Goal: Task Accomplishment & Management: Complete application form

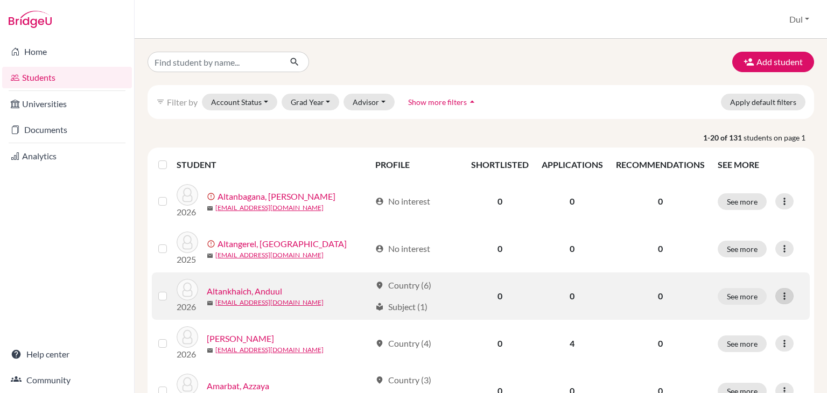
click at [779, 300] on icon at bounding box center [784, 296] width 11 height 11
click at [719, 318] on button "Edit student" at bounding box center [730, 318] width 85 height 17
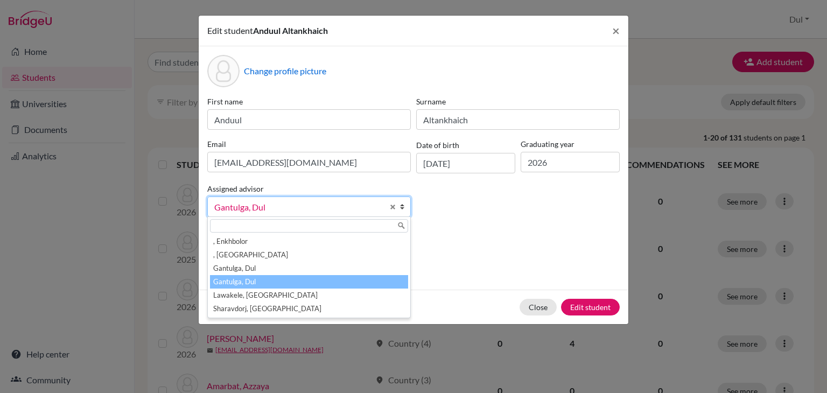
click at [246, 205] on span "Gantulga, Dul" at bounding box center [298, 207] width 169 height 14
drag, startPoint x: 435, startPoint y: 191, endPoint x: 465, endPoint y: 205, distance: 33.7
click at [437, 192] on div "First name Anduul Surname Altankhaich Email anduulanduul@gmail.com Date of birt…" at bounding box center [414, 161] width 418 height 130
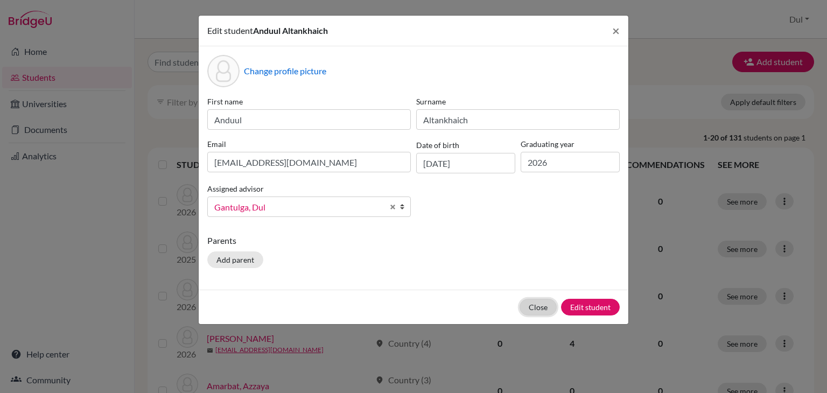
click at [543, 310] on button "Close" at bounding box center [538, 307] width 37 height 17
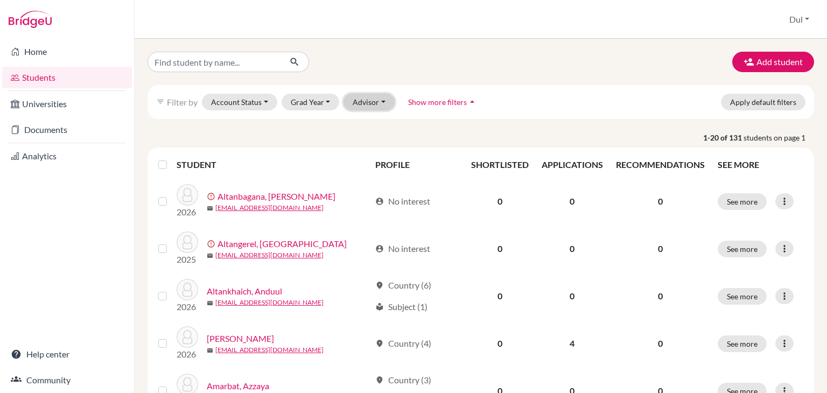
drag, startPoint x: 365, startPoint y: 102, endPoint x: 363, endPoint y: 108, distance: 6.8
click at [362, 102] on button "Advisor" at bounding box center [369, 102] width 51 height 17
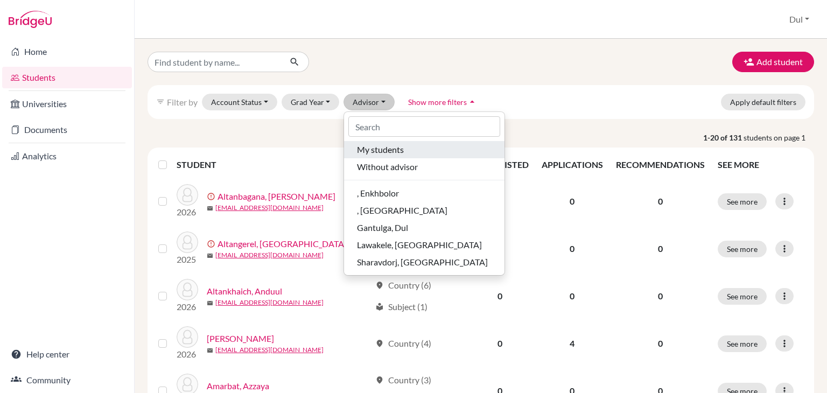
click at [384, 147] on span "My students" at bounding box center [380, 149] width 47 height 13
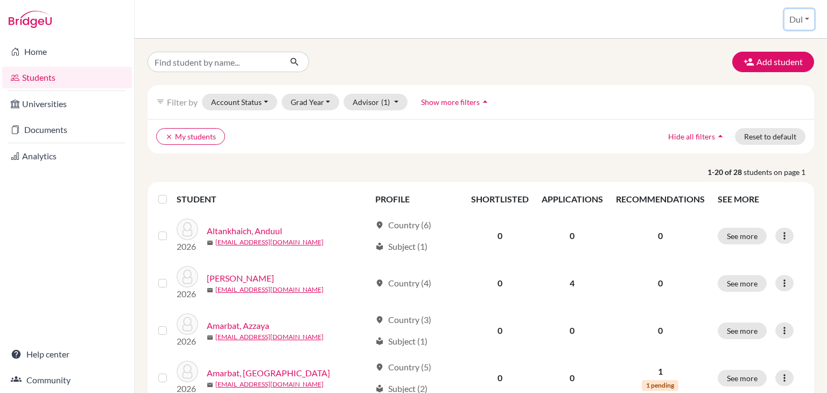
drag, startPoint x: 793, startPoint y: 12, endPoint x: 812, endPoint y: 48, distance: 40.7
click at [793, 12] on button "Dul" at bounding box center [800, 19] width 30 height 20
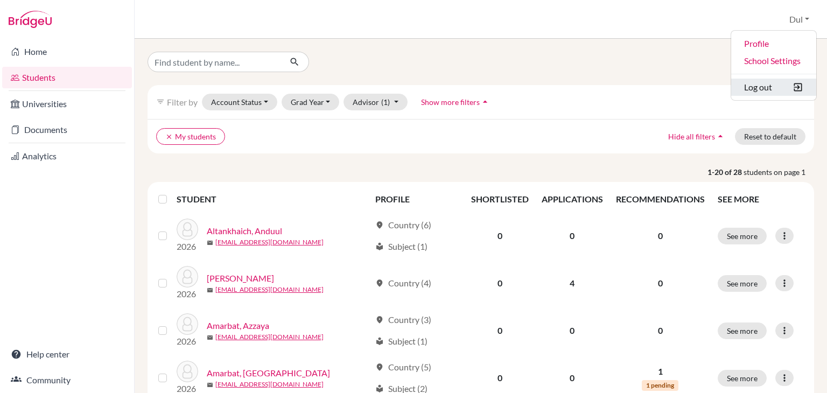
click at [762, 90] on button "Log out" at bounding box center [773, 87] width 85 height 17
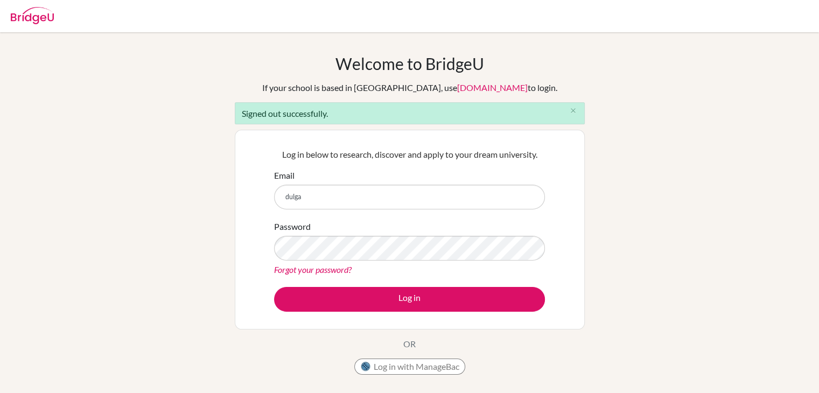
type input "[EMAIL_ADDRESS][DOMAIN_NAME]"
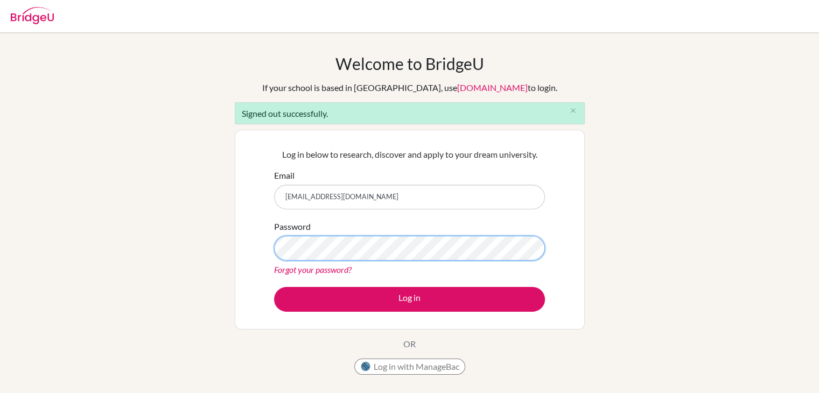
click at [274, 287] on button "Log in" at bounding box center [409, 299] width 271 height 25
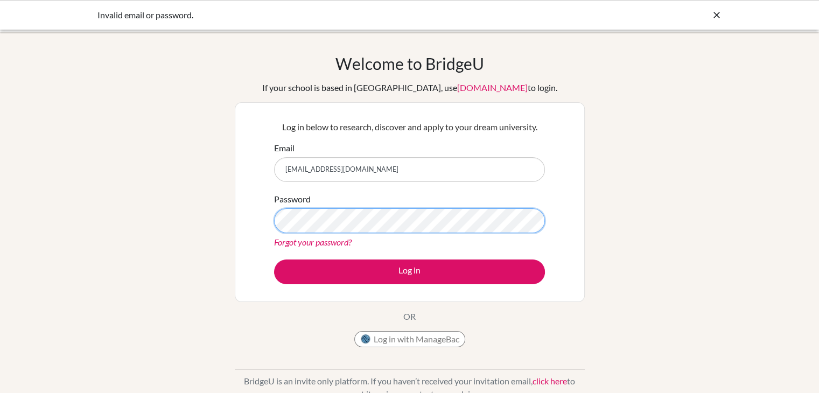
click at [274, 260] on button "Log in" at bounding box center [409, 272] width 271 height 25
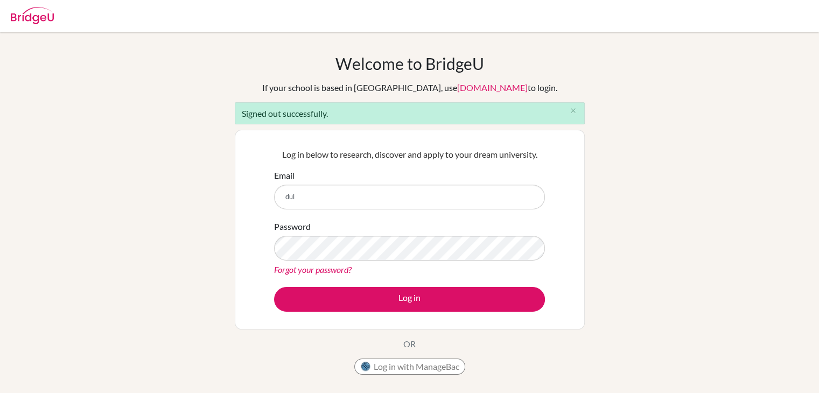
type input "[EMAIL_ADDRESS][DOMAIN_NAME]"
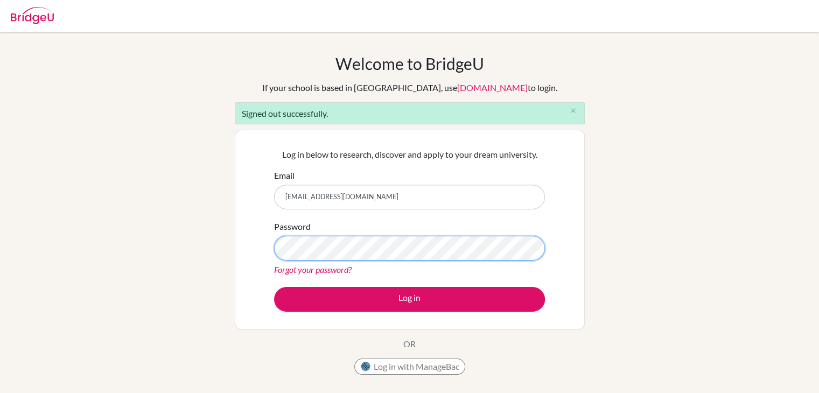
click at [274, 287] on button "Log in" at bounding box center [409, 299] width 271 height 25
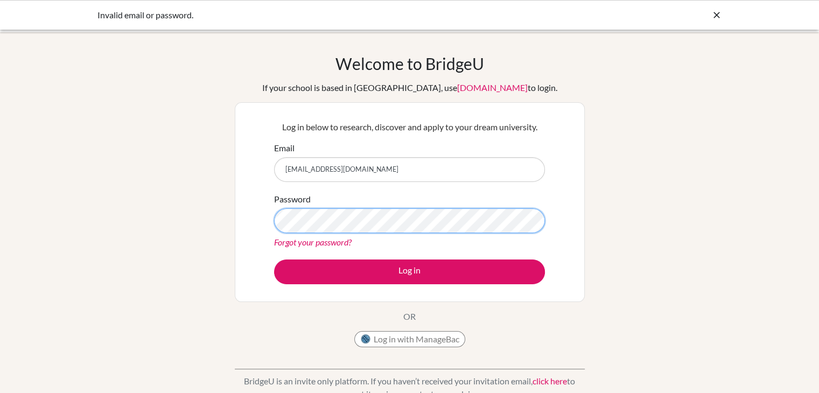
click at [274, 260] on button "Log in" at bounding box center [409, 272] width 271 height 25
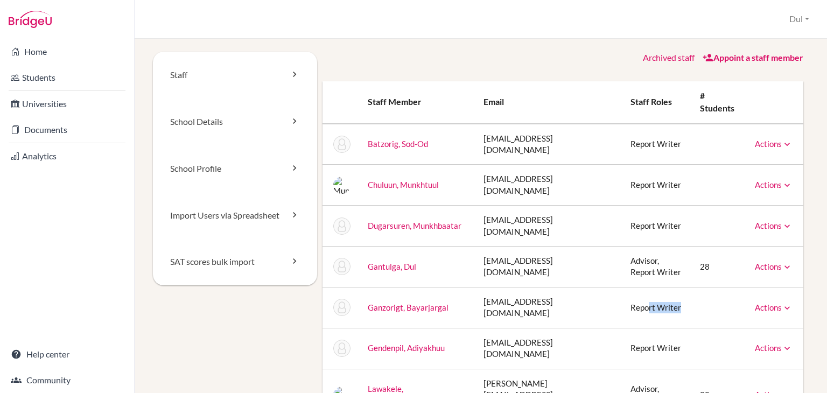
drag, startPoint x: 601, startPoint y: 271, endPoint x: 637, endPoint y: 263, distance: 37.6
click at [637, 287] on td "Report Writer" at bounding box center [657, 307] width 70 height 41
click at [692, 287] on td at bounding box center [719, 307] width 55 height 41
click at [766, 303] on link "Actions" at bounding box center [774, 308] width 38 height 10
click at [827, 248] on div "Staff School Details School Profile Import Users via Spreadsheet SAT scores bul…" at bounding box center [481, 216] width 693 height 354
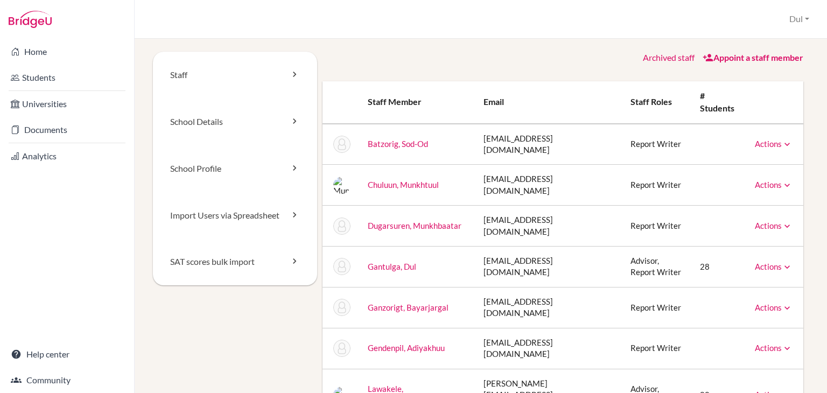
click at [515, 287] on td "bayarjargal@nhs.edu.mn" at bounding box center [548, 307] width 147 height 41
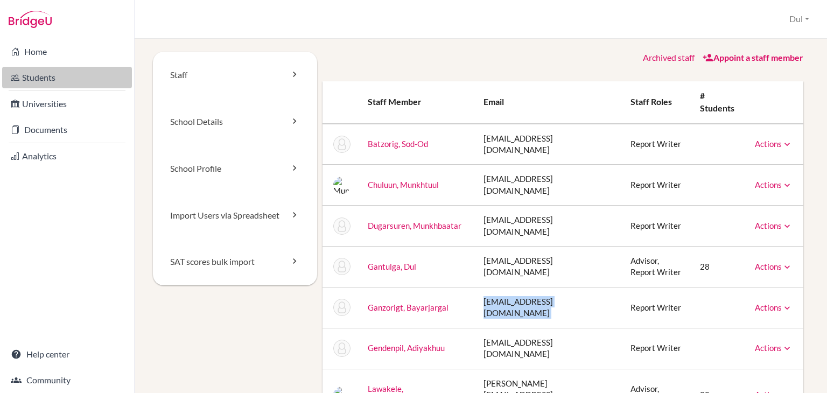
click at [62, 74] on link "Students" at bounding box center [67, 78] width 130 height 22
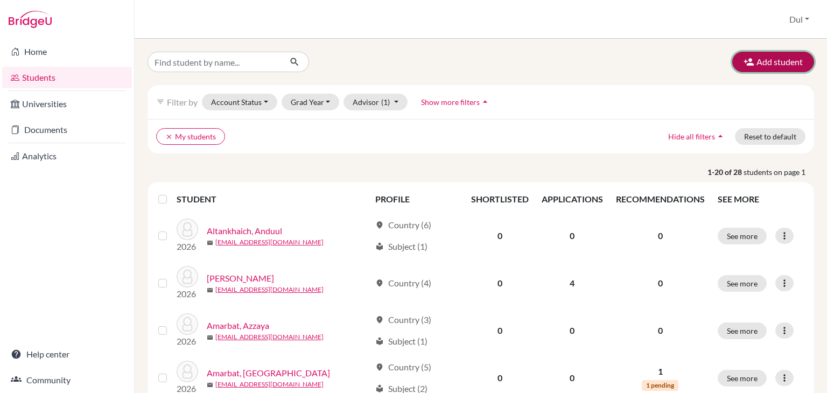
click at [776, 67] on button "Add student" at bounding box center [774, 62] width 82 height 20
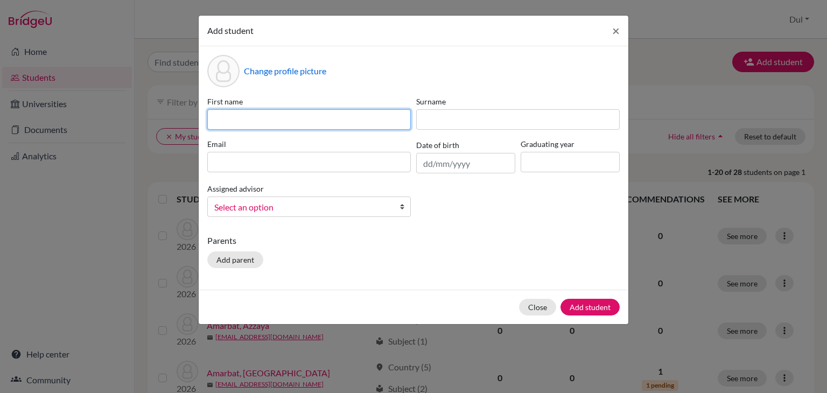
click at [295, 124] on input at bounding box center [309, 119] width 204 height 20
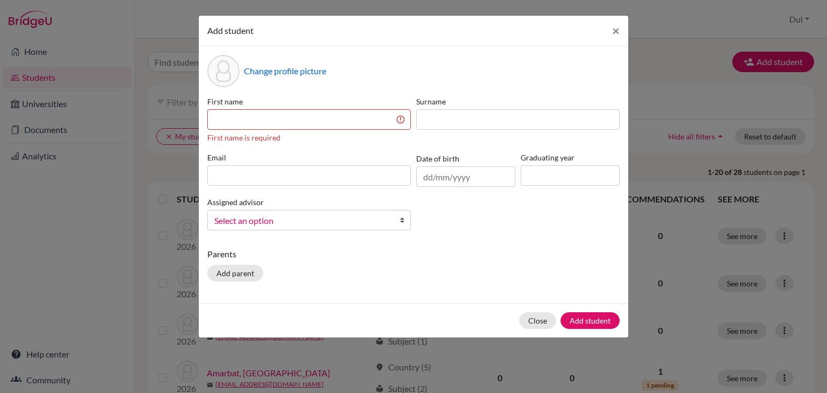
click at [401, 143] on div "First name First name is required Surname Email Date of birth Graduating year A…" at bounding box center [414, 167] width 418 height 143
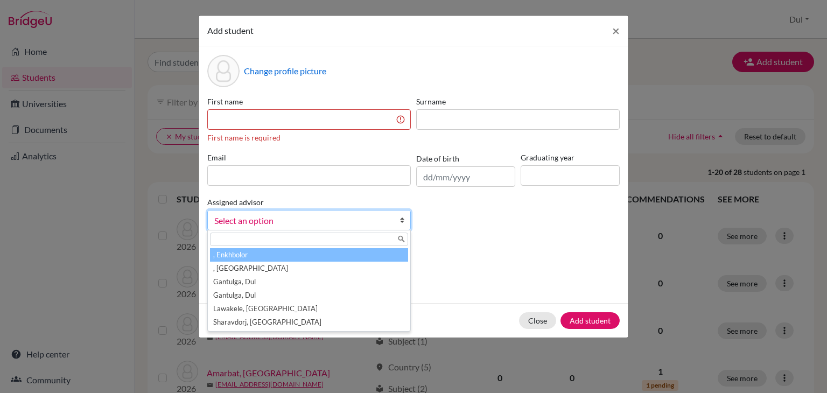
click at [313, 226] on span "Select an option" at bounding box center [302, 221] width 176 height 14
click at [416, 241] on div "Change profile picture First name First name is required Surname Email Date of …" at bounding box center [414, 174] width 430 height 257
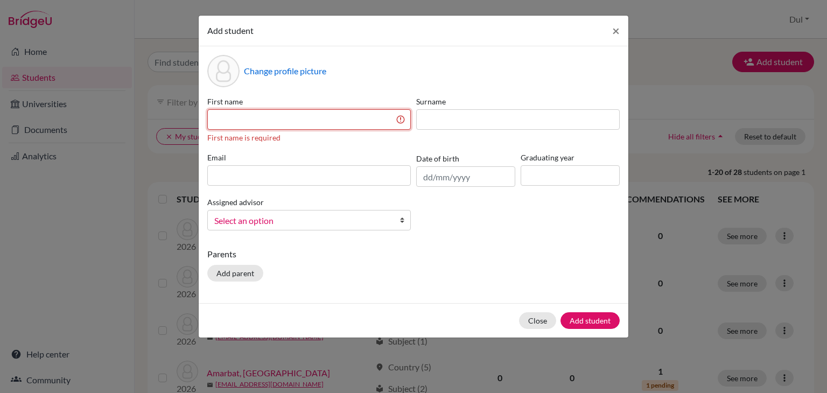
click at [362, 119] on input at bounding box center [309, 119] width 204 height 20
click at [448, 213] on div "First name First name is required Surname Email Date of birth Graduating year A…" at bounding box center [414, 167] width 418 height 143
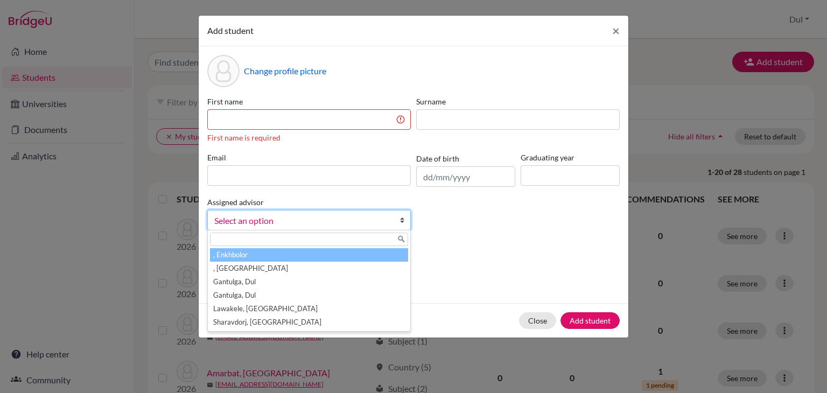
click at [354, 214] on link "Select an option" at bounding box center [309, 220] width 204 height 20
click at [461, 222] on div "First name First name is required Surname Email Date of birth Graduating year A…" at bounding box center [414, 167] width 418 height 143
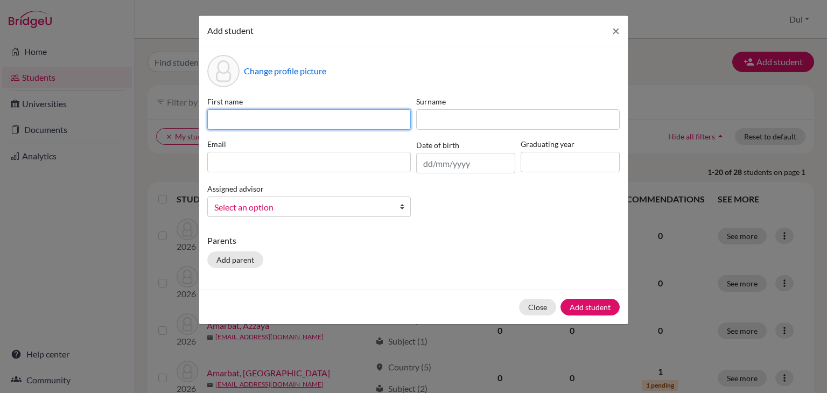
click at [377, 112] on input at bounding box center [309, 119] width 204 height 20
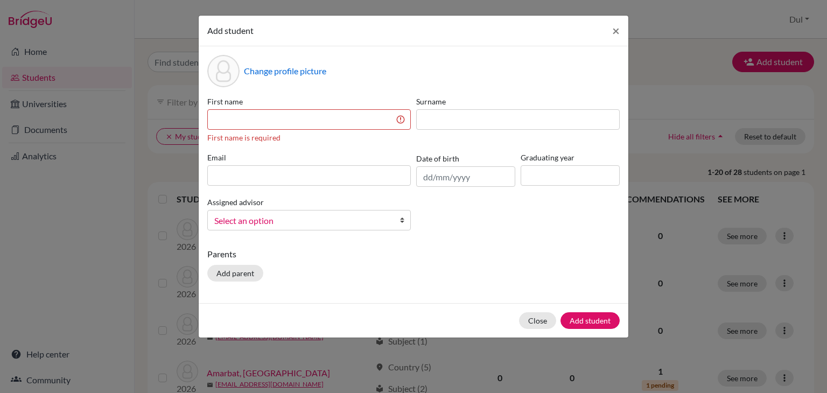
click at [469, 231] on div "Change profile picture First name First name is required Surname Email Date of …" at bounding box center [414, 174] width 430 height 257
click at [366, 120] on input at bounding box center [309, 119] width 204 height 20
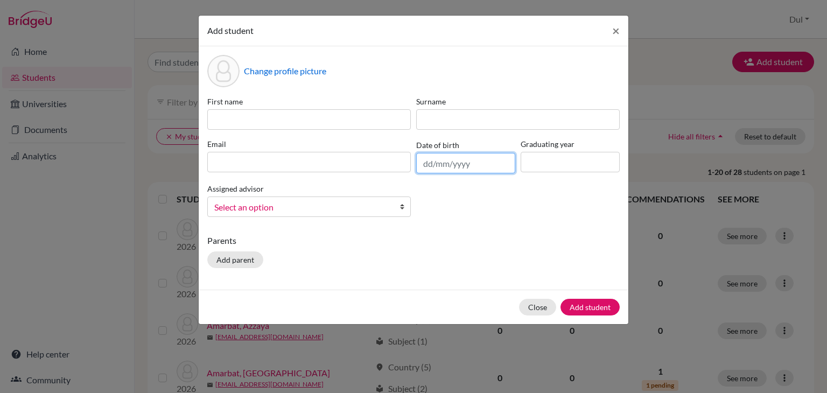
click at [424, 179] on div "First name Surname Email Date of birth Graduating year Assigned advisor , Enkhb…" at bounding box center [414, 161] width 418 height 130
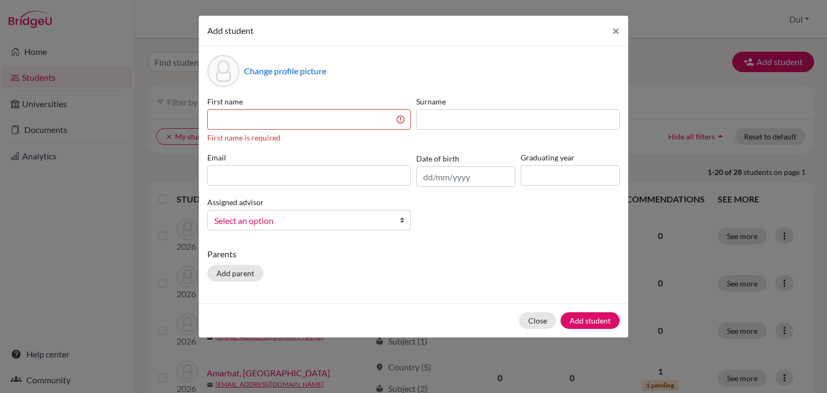
click at [424, 238] on div "First name First name is required Surname Email Date of birth Graduating year A…" at bounding box center [414, 167] width 418 height 143
click at [373, 119] on input at bounding box center [309, 119] width 204 height 20
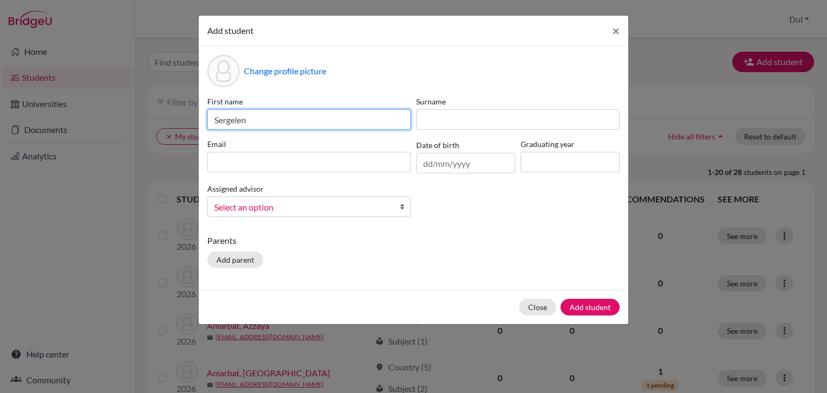
type input "Sergelen"
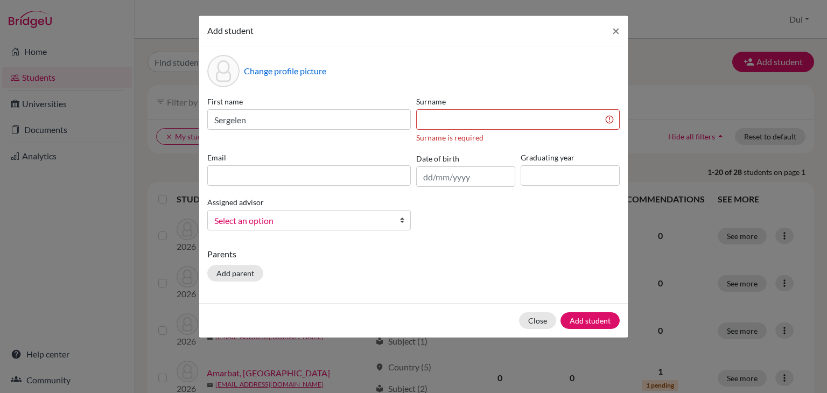
drag, startPoint x: 827, startPoint y: 113, endPoint x: 804, endPoint y: 113, distance: 23.2
click at [827, 113] on div "Add student × Change profile picture First name Sergelen Surname Surname is req…" at bounding box center [413, 196] width 827 height 393
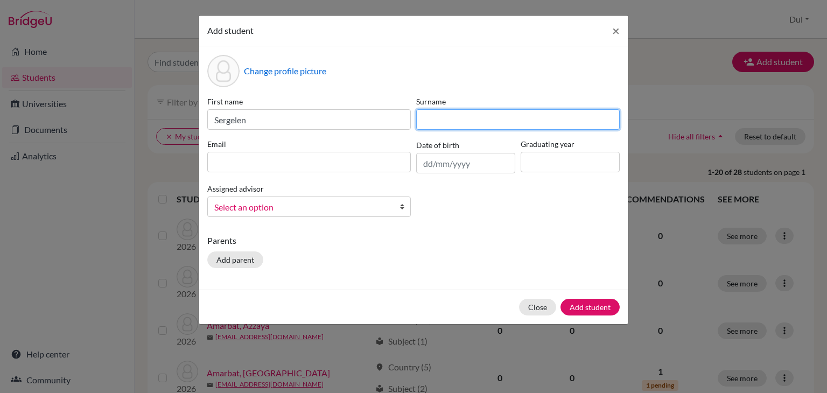
click at [497, 119] on input at bounding box center [518, 119] width 204 height 20
type input "Ryenchinlkhagva"
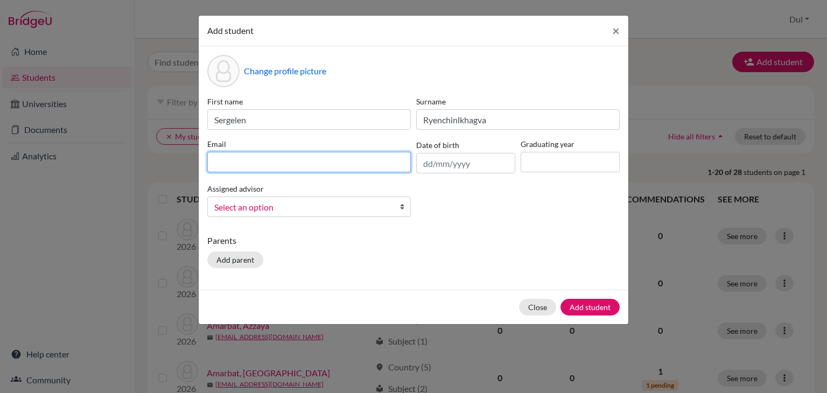
click at [254, 165] on input at bounding box center [309, 162] width 204 height 20
type input "[EMAIL_ADDRESS][DOMAIN_NAME]"
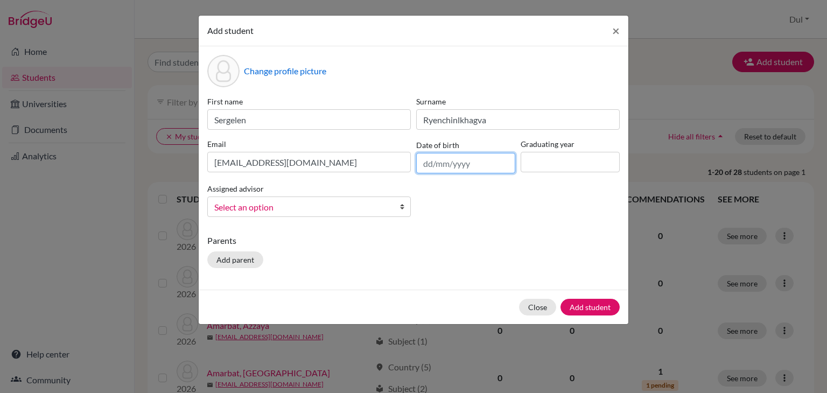
click at [422, 168] on input "text" at bounding box center [465, 163] width 99 height 20
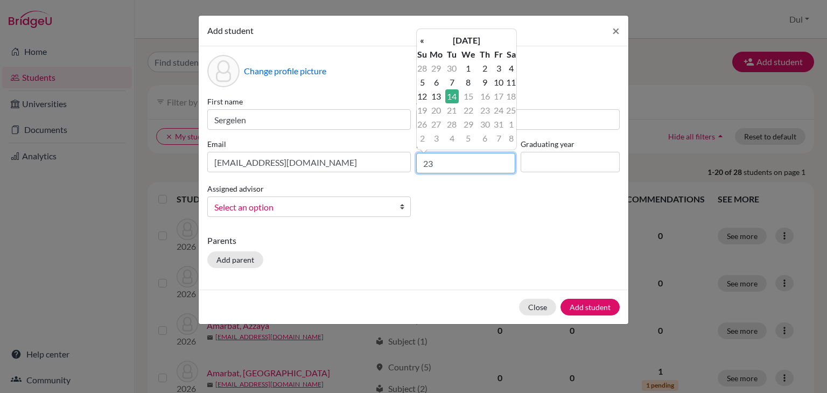
type input "2"
type input "[DATE]"
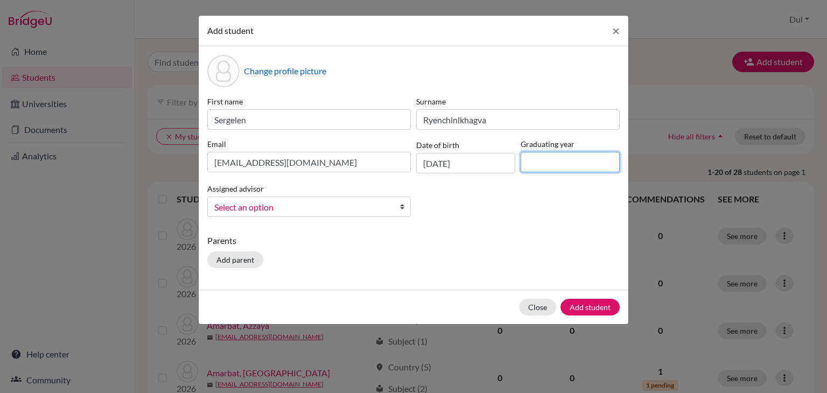
click at [547, 160] on input at bounding box center [570, 162] width 99 height 20
type input "2022"
click at [444, 221] on div "First name Sergelen Surname [PERSON_NAME] Email [EMAIL_ADDRESS][DOMAIN_NAME] Da…" at bounding box center [414, 161] width 418 height 130
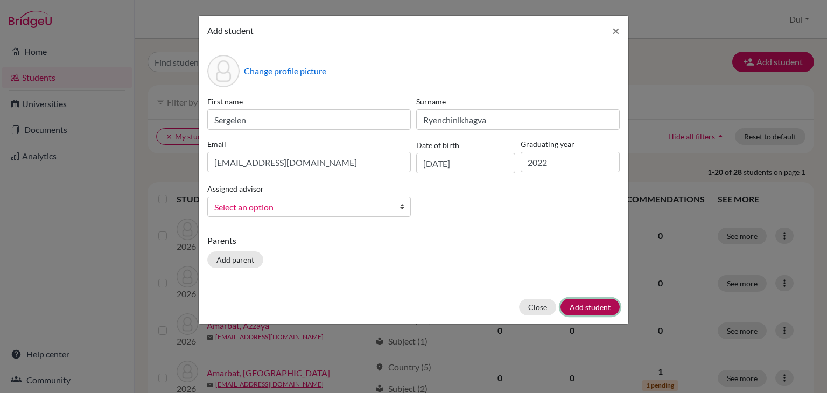
click at [608, 309] on button "Add student" at bounding box center [590, 307] width 59 height 17
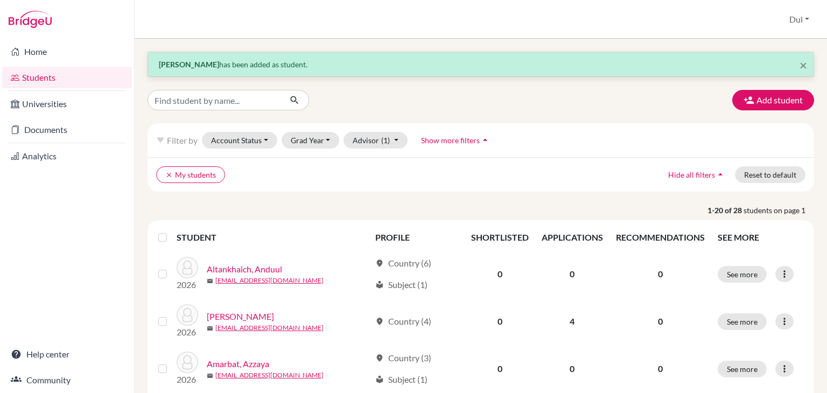
click at [377, 213] on p "1-20 of 28 students on page 1" at bounding box center [481, 210] width 683 height 11
